Goal: Task Accomplishment & Management: Complete application form

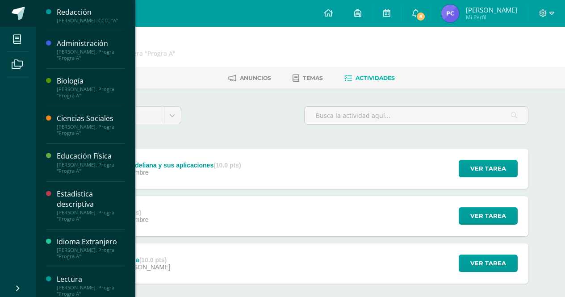
scroll to position [45, 0]
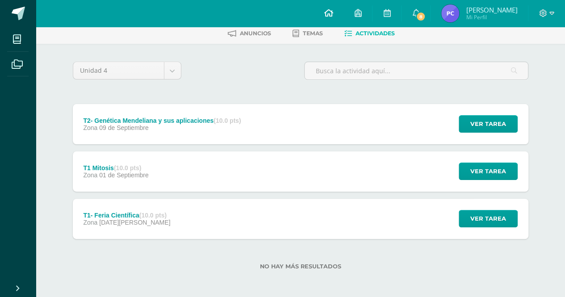
click at [333, 12] on icon at bounding box center [328, 13] width 9 height 8
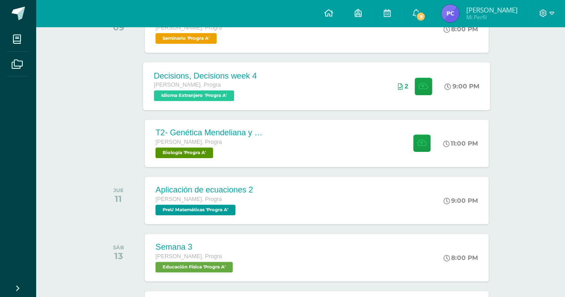
scroll to position [183, 0]
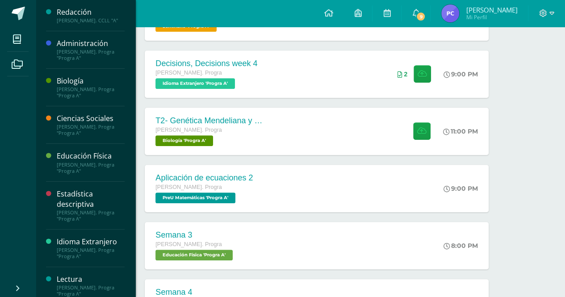
click at [84, 82] on div "Biología" at bounding box center [91, 81] width 68 height 10
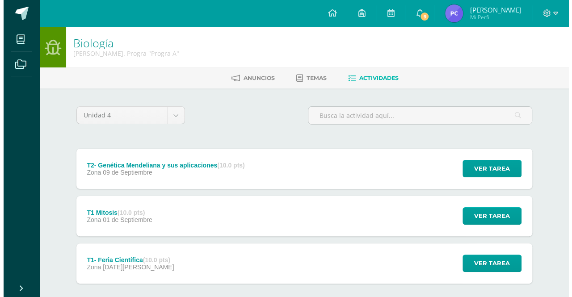
scroll to position [30, 0]
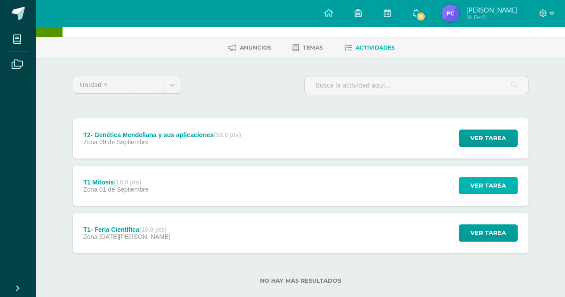
click at [466, 178] on button "Ver tarea" at bounding box center [488, 185] width 59 height 17
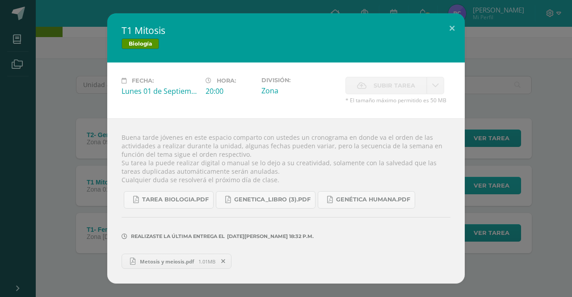
click at [466, 178] on div "T1 Mitosis Biología Fecha: Lunes 01 de Septiembre Hora: 20:00 División: Zona Su…" at bounding box center [286, 148] width 565 height 270
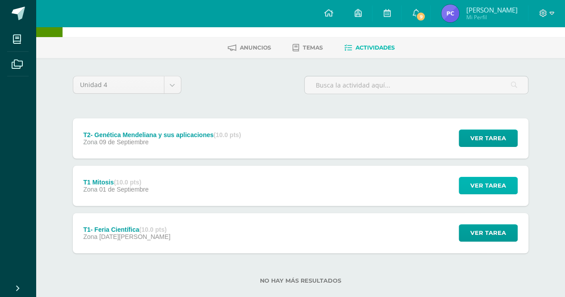
click at [506, 189] on span "Ver tarea" at bounding box center [489, 185] width 36 height 17
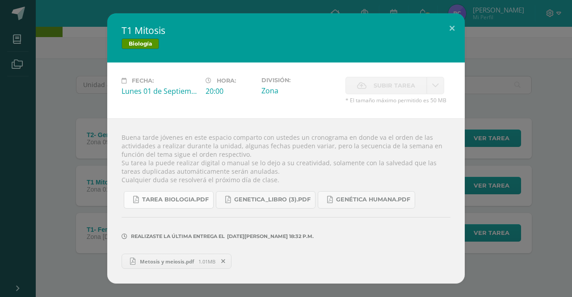
click at [203, 202] on span "Tarea biologia.pdf" at bounding box center [175, 199] width 67 height 7
click at [90, 132] on div "T1 Mitosis Biología Fecha: Lunes 01 de Septiembre Hora: 20:00 División: Zona Su…" at bounding box center [286, 148] width 565 height 270
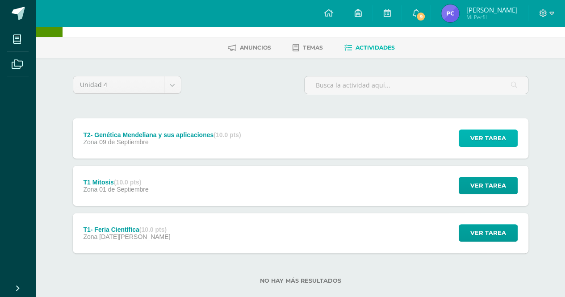
click at [489, 138] on span "Ver tarea" at bounding box center [489, 138] width 36 height 17
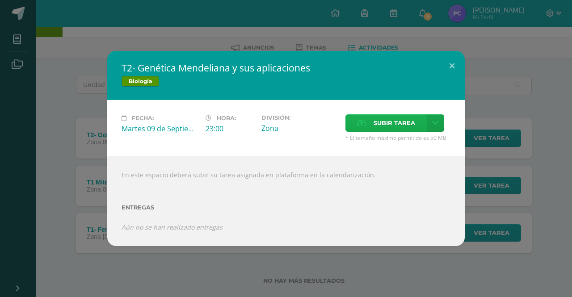
click at [382, 131] on span "Subir tarea" at bounding box center [395, 123] width 42 height 17
click at [0, 0] on input "Subir tarea" at bounding box center [0, 0] width 0 height 0
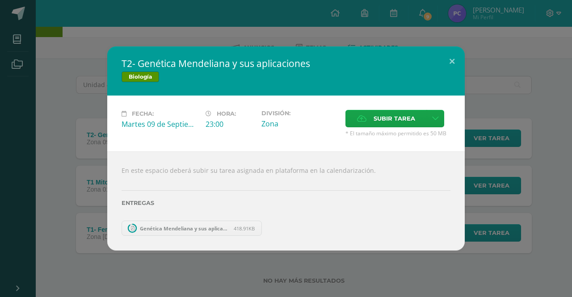
scroll to position [0, 0]
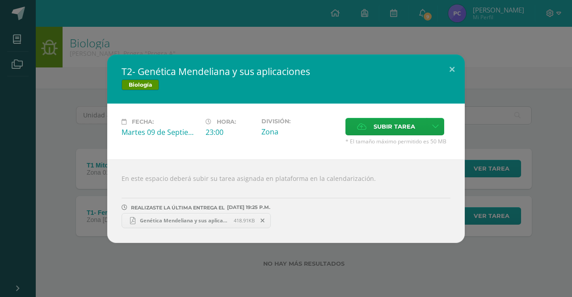
click at [195, 44] on div "T2- Genética Mendeliana y sus aplicaciones Biología Fecha: Martes 09 de Septiem…" at bounding box center [286, 148] width 572 height 297
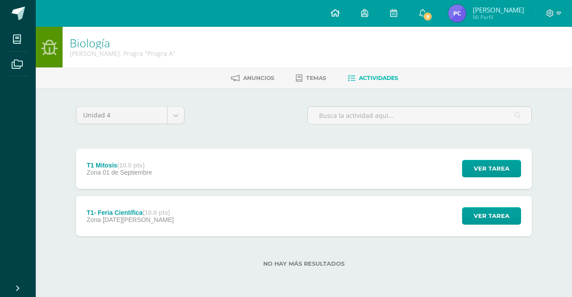
click at [350, 14] on link at bounding box center [335, 13] width 30 height 27
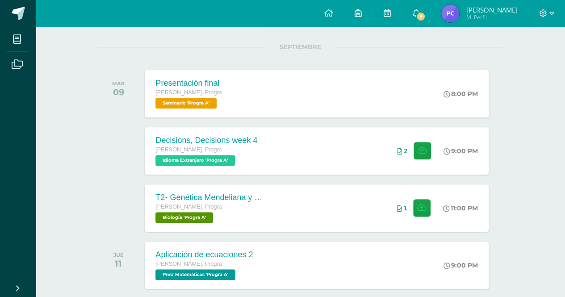
scroll to position [136, 0]
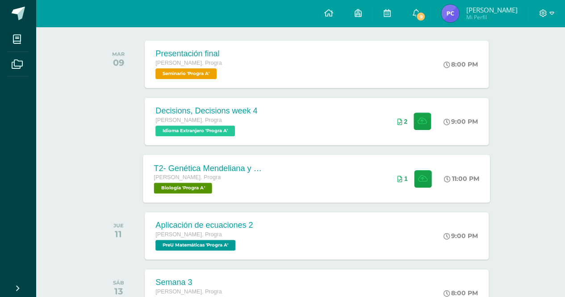
click at [266, 179] on div "T2- Genética Mendeliana y sus aplicaciones Quinto Bach. Progra Biología 'Progra…" at bounding box center [208, 179] width 130 height 48
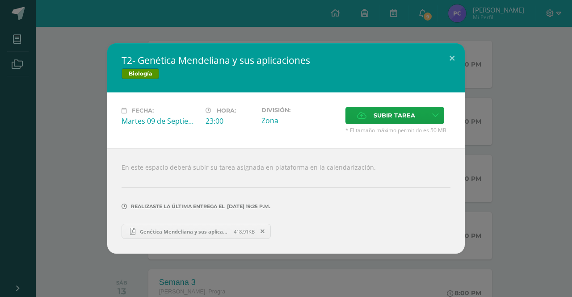
click at [505, 143] on div "T2- Genética Mendeliana y sus aplicaciones Biología Fecha: Martes 09 de Septiem…" at bounding box center [286, 148] width 565 height 210
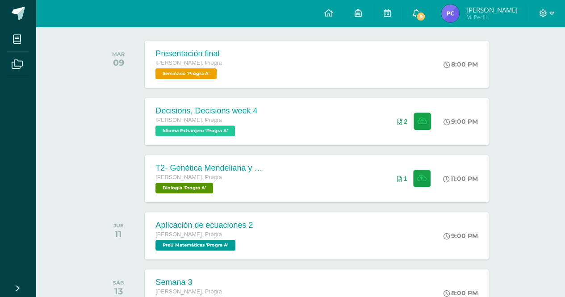
click at [426, 17] on span "9" at bounding box center [421, 17] width 10 height 10
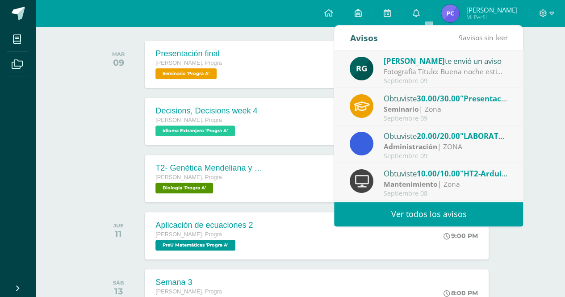
click at [420, 66] on div "Rosana Gómez te envió un aviso" at bounding box center [446, 61] width 124 height 12
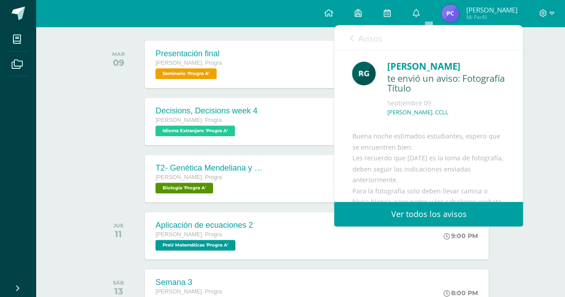
click at [363, 37] on span "Avisos" at bounding box center [370, 38] width 24 height 11
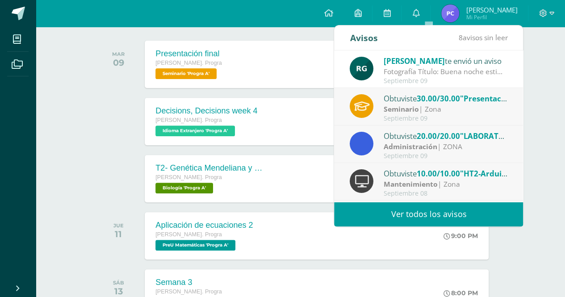
click at [432, 107] on div "Seminario | Zona" at bounding box center [446, 109] width 124 height 10
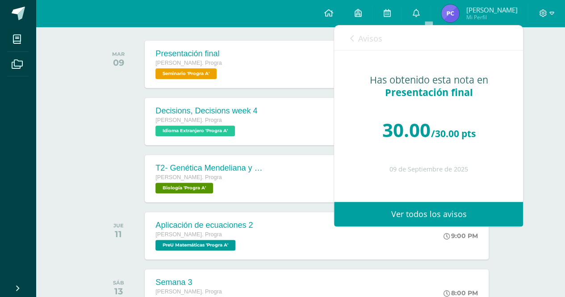
click at [367, 34] on span "Avisos" at bounding box center [370, 38] width 24 height 11
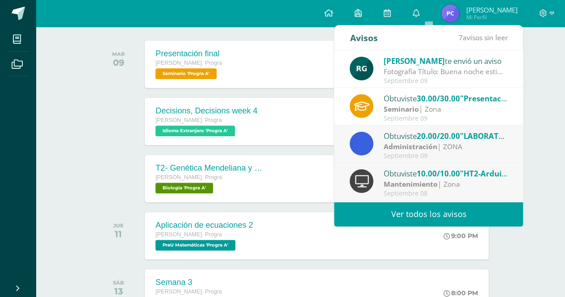
click at [426, 150] on strong "Administración" at bounding box center [411, 147] width 54 height 10
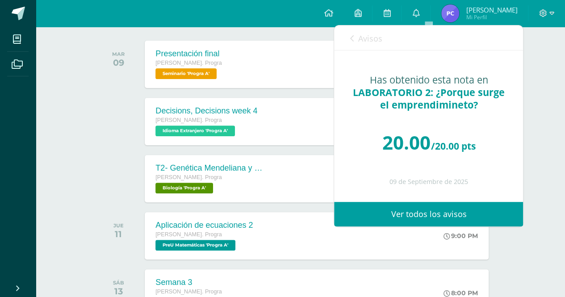
click at [353, 43] on link "Avisos" at bounding box center [366, 37] width 32 height 25
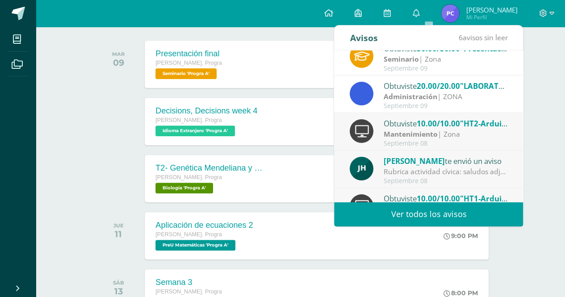
scroll to position [75, 0]
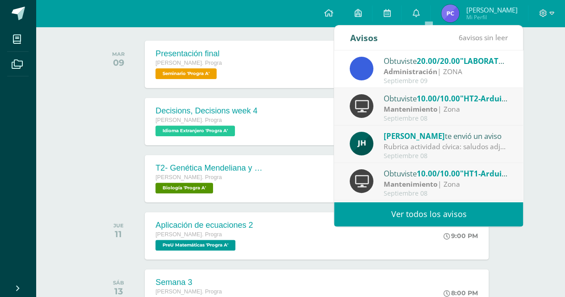
click at [411, 118] on div "Septiembre 08" at bounding box center [446, 119] width 124 height 8
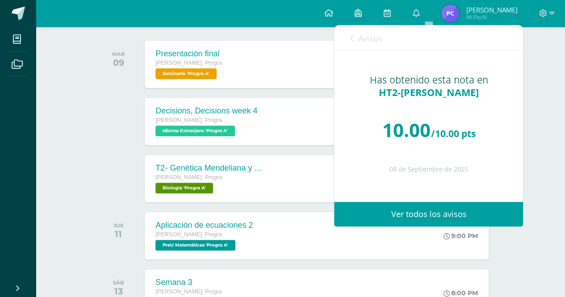
click at [358, 38] on link "Avisos" at bounding box center [366, 37] width 32 height 25
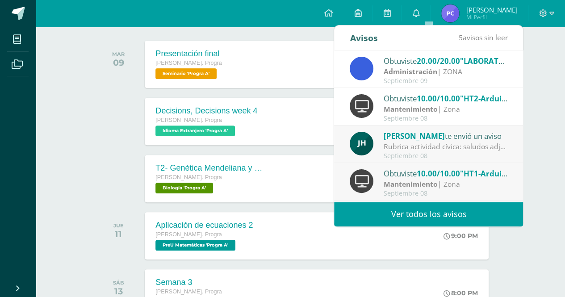
click at [411, 139] on span "[PERSON_NAME]" at bounding box center [414, 136] width 61 height 10
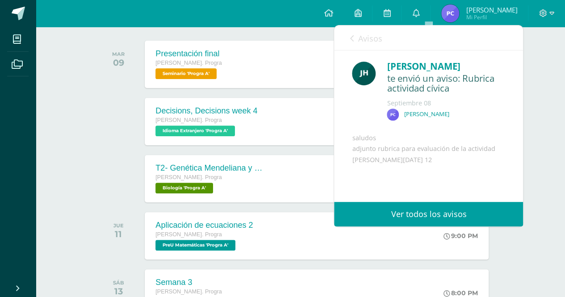
click at [363, 30] on link "Avisos" at bounding box center [366, 37] width 32 height 25
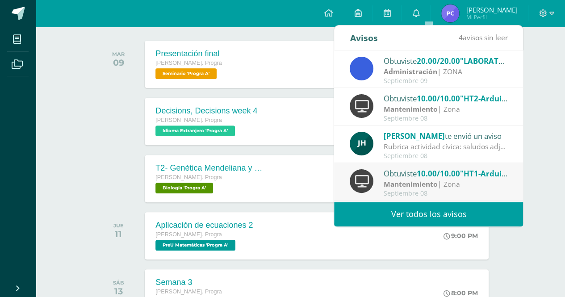
scroll to position [117, 0]
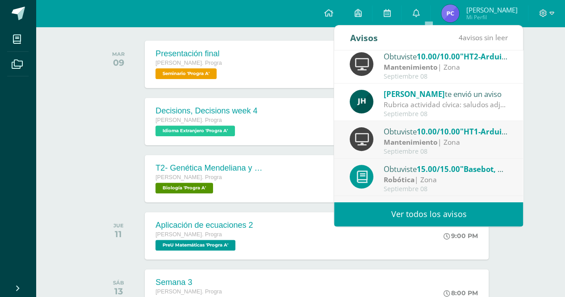
click at [417, 151] on div "Septiembre 08" at bounding box center [446, 152] width 124 height 8
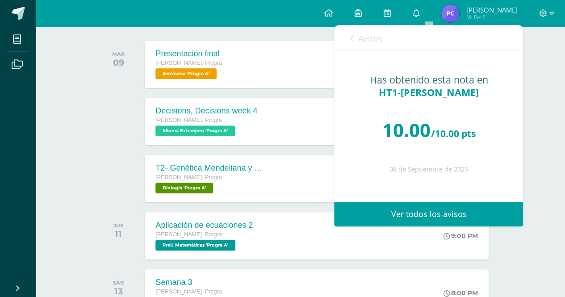
click at [355, 32] on link "Avisos" at bounding box center [366, 37] width 32 height 25
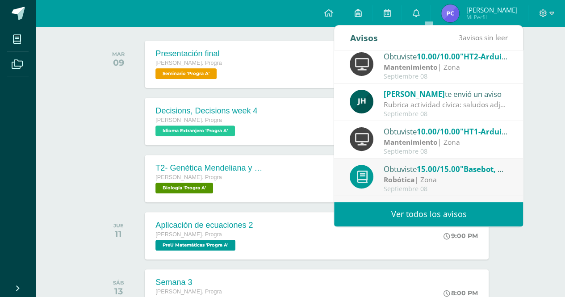
click at [413, 187] on div "Septiembre 08" at bounding box center [446, 189] width 124 height 8
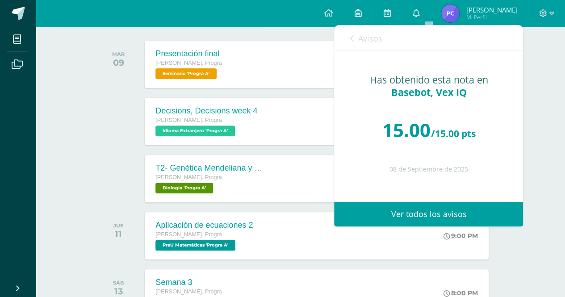
click at [360, 38] on span "Avisos" at bounding box center [370, 38] width 24 height 11
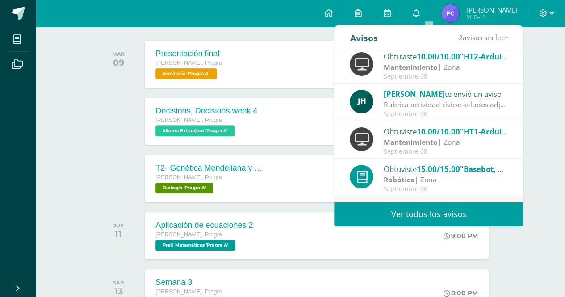
scroll to position [148, 0]
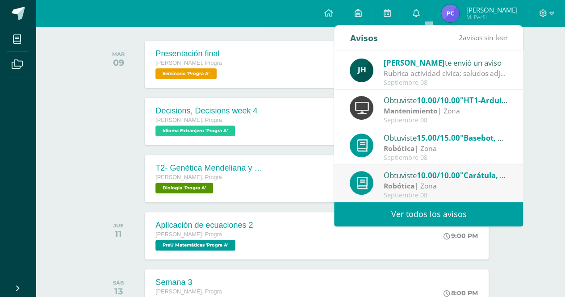
click at [434, 188] on div "Robótica | Zona" at bounding box center [446, 186] width 124 height 10
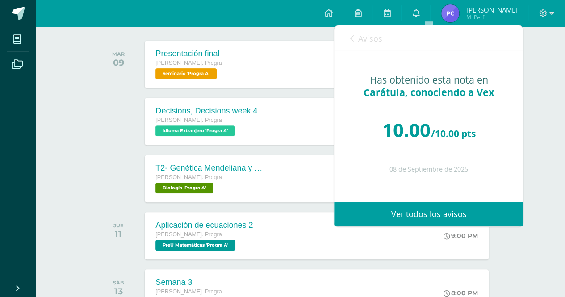
click at [359, 48] on link "Avisos" at bounding box center [366, 37] width 32 height 25
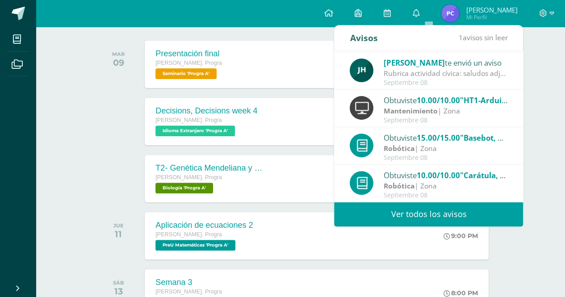
click at [418, 210] on link "Ver todos los avisos" at bounding box center [428, 214] width 189 height 25
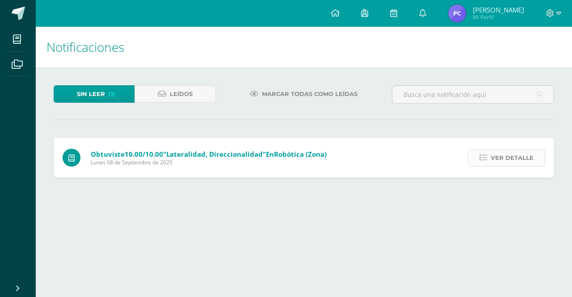
click at [530, 154] on span "Ver detalle" at bounding box center [512, 158] width 43 height 17
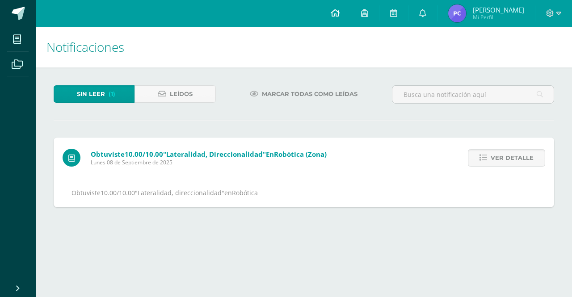
click at [340, 9] on icon at bounding box center [335, 13] width 9 height 8
